Goal: Navigation & Orientation: Find specific page/section

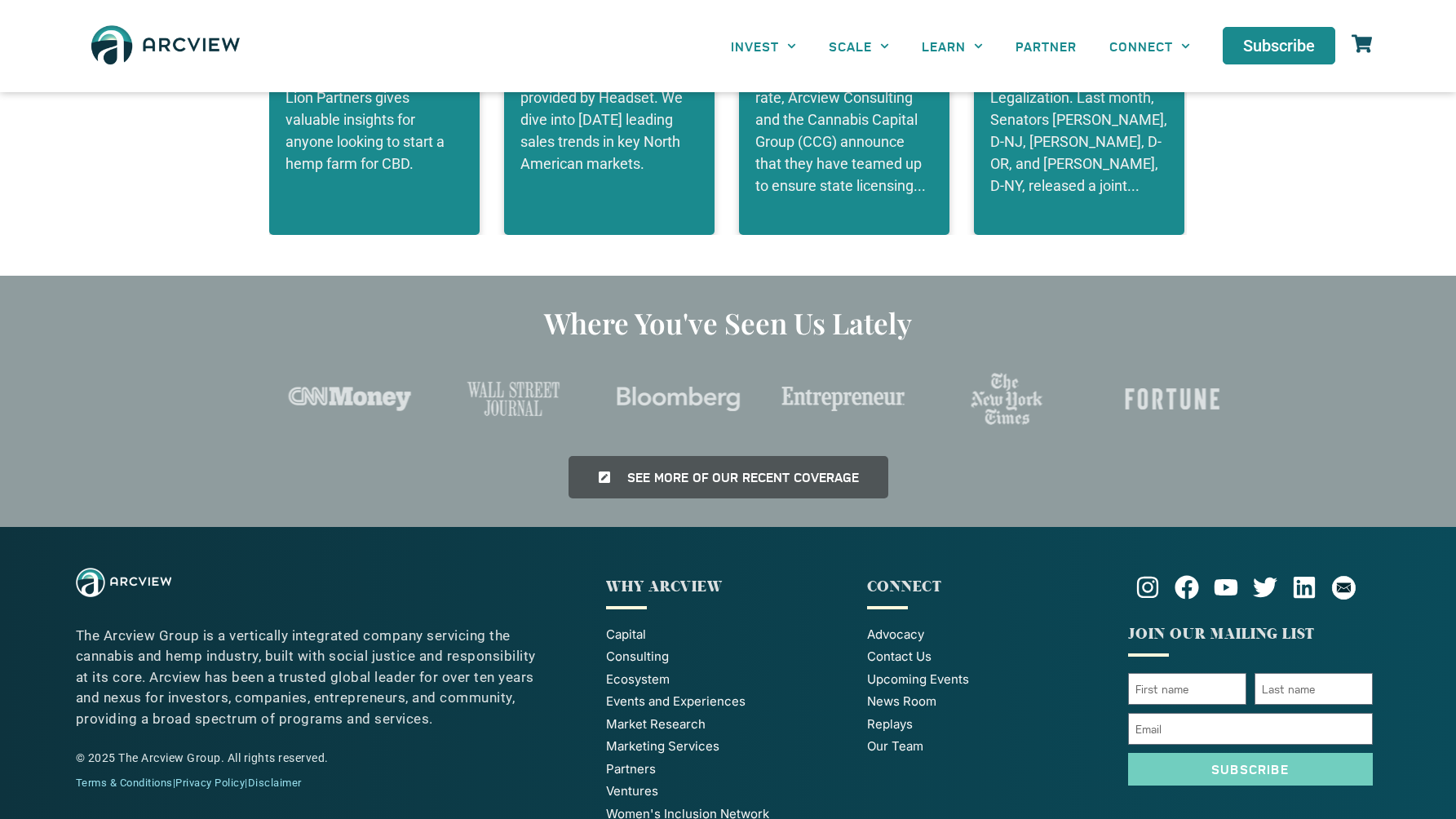
scroll to position [3834, 0]
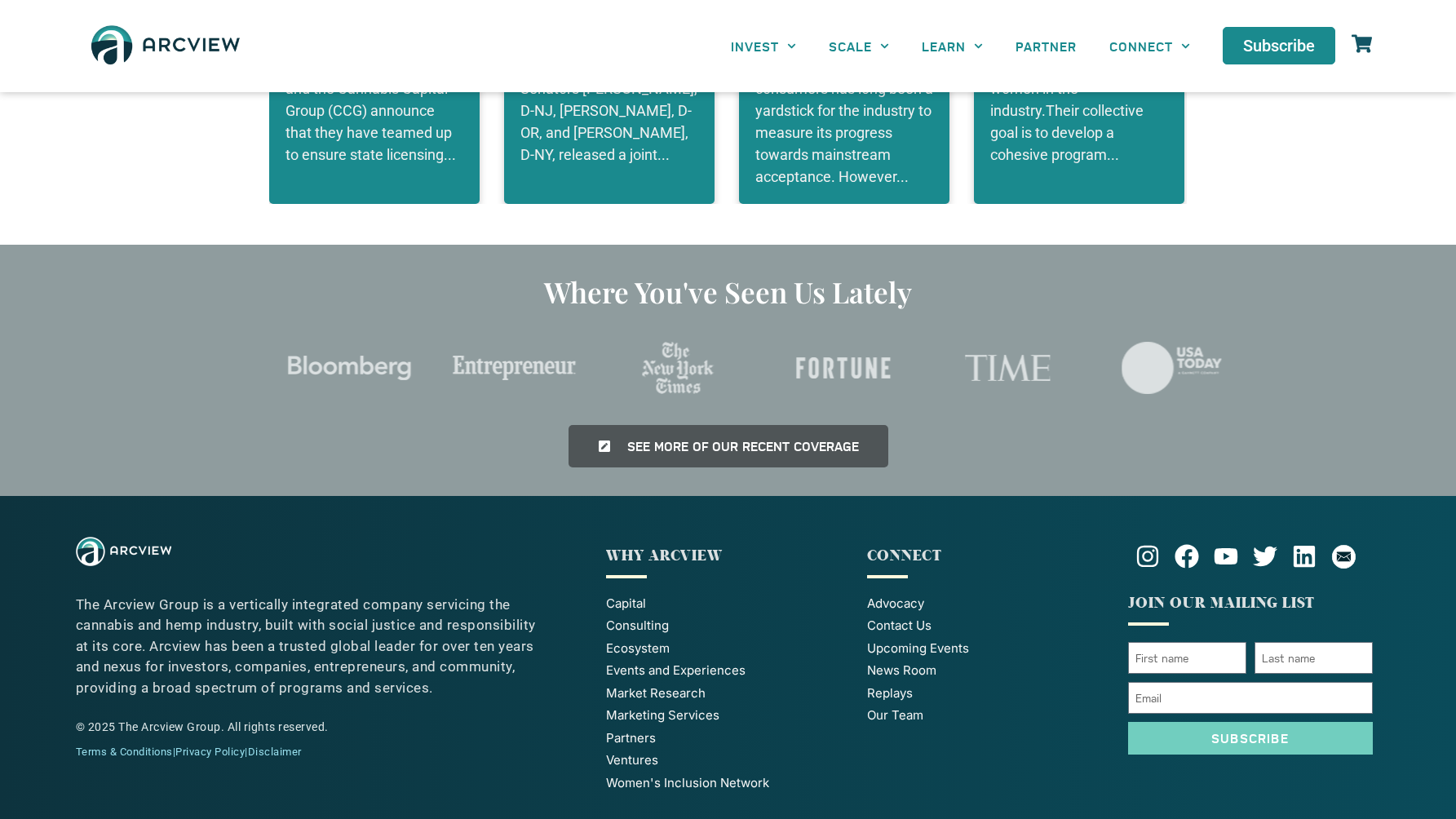
click at [632, 729] on span "Partners" at bounding box center [630, 738] width 49 height 19
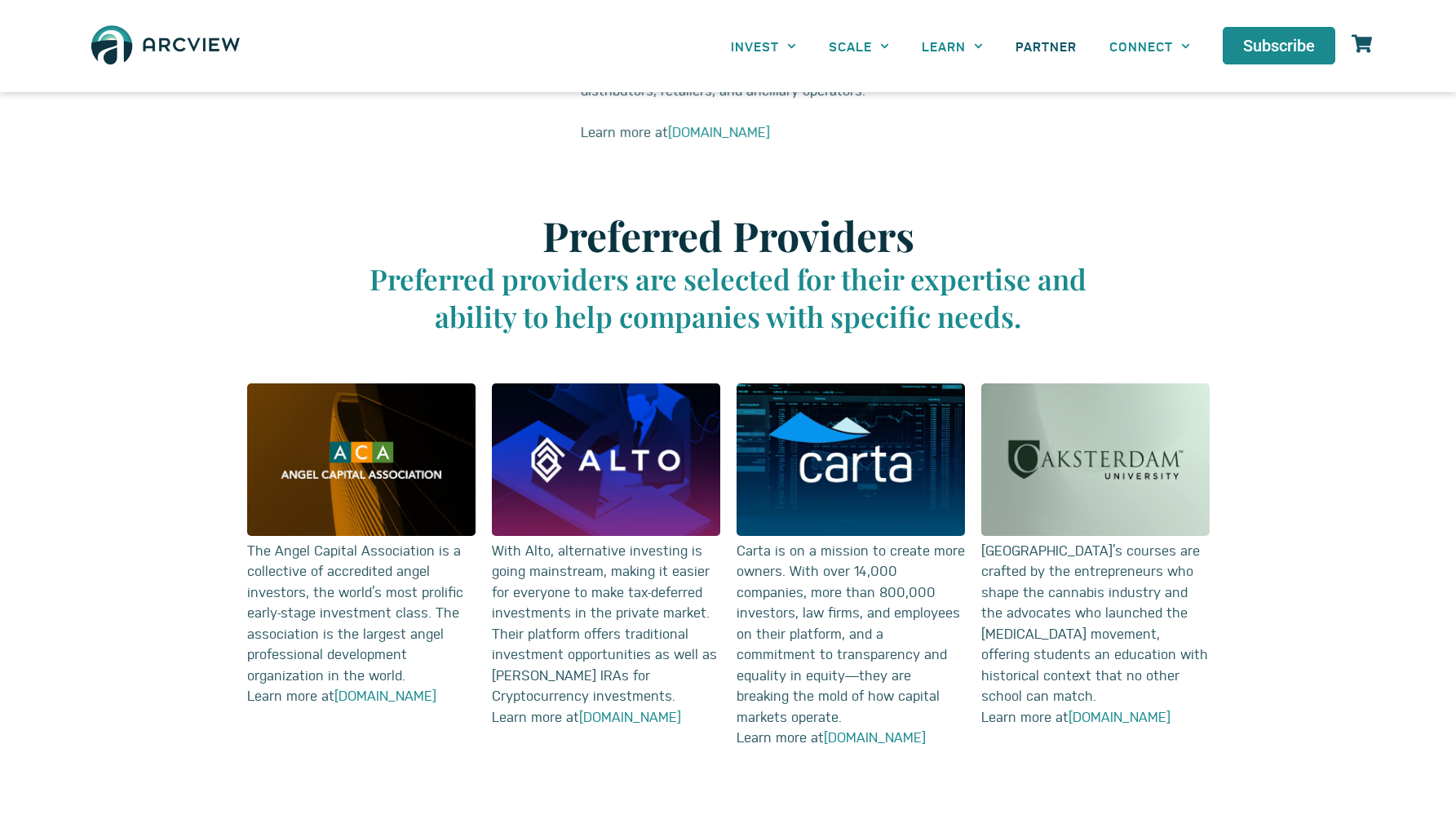
scroll to position [1672, 0]
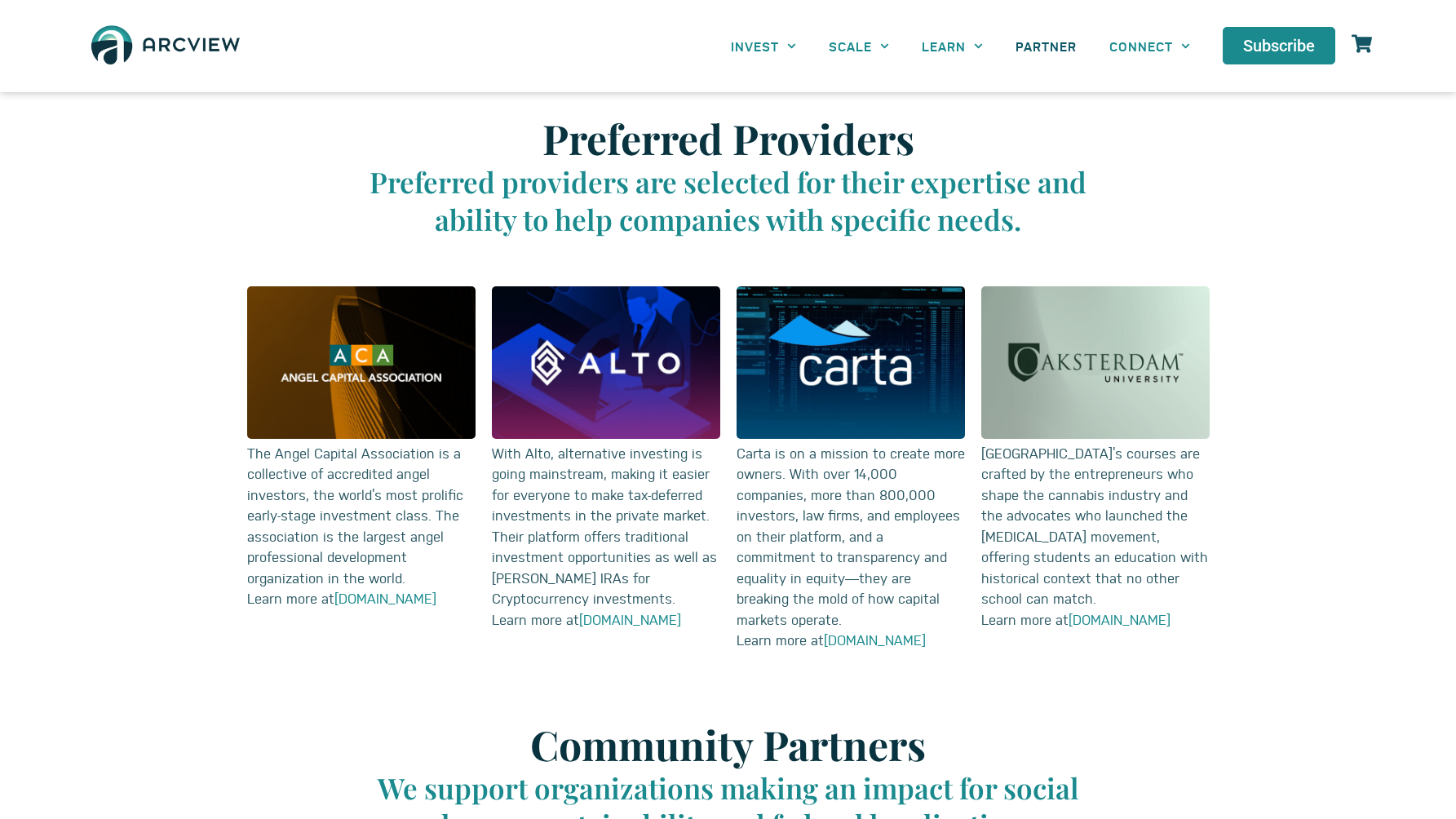
click at [185, 51] on img at bounding box center [165, 45] width 163 height 59
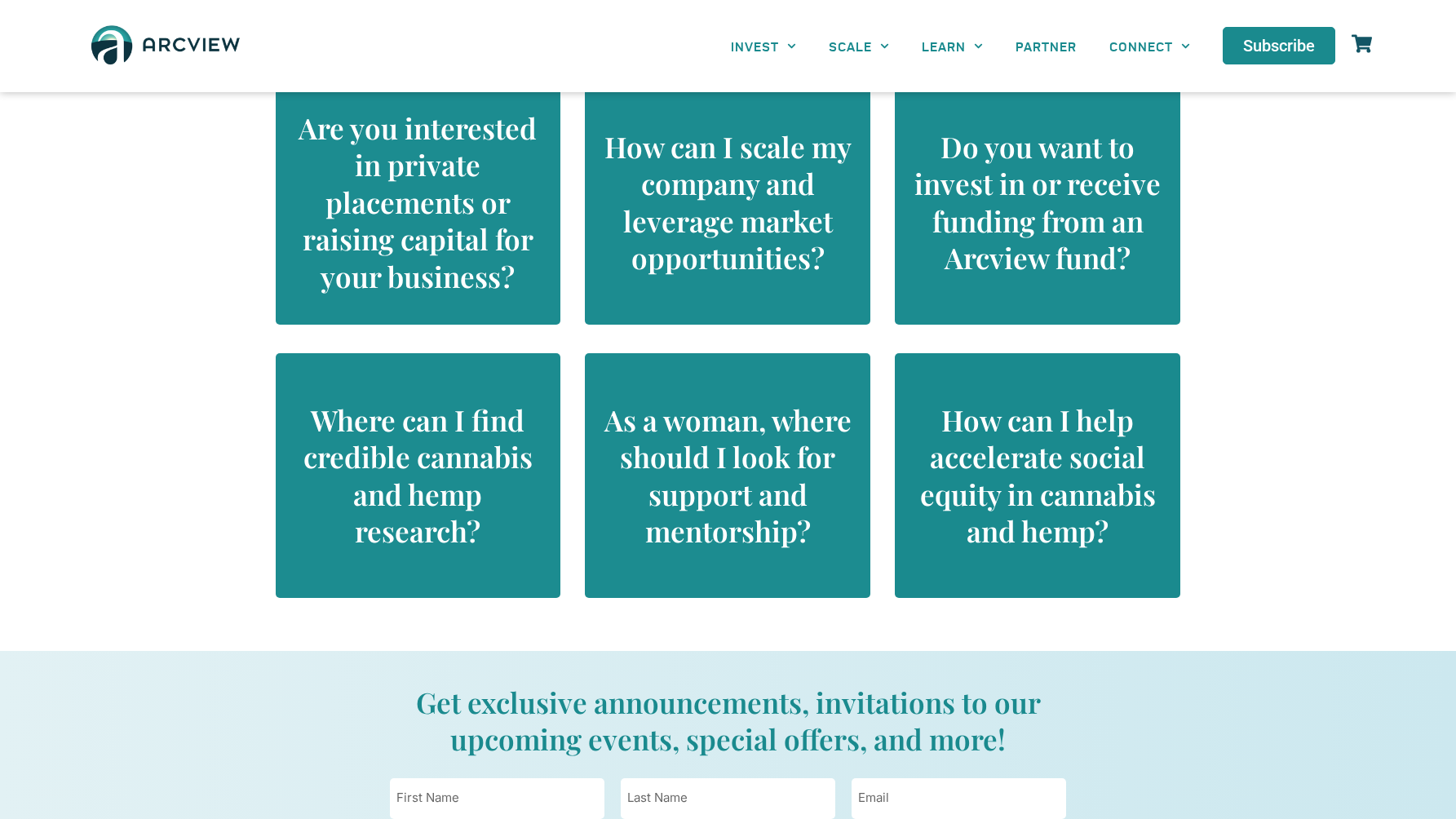
scroll to position [1376, 0]
